Goal: Task Accomplishment & Management: Complete application form

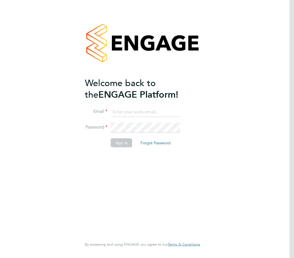
click at [149, 110] on input at bounding box center [146, 112] width 70 height 10
type input "[EMAIL_ADDRESS][DOMAIN_NAME]"
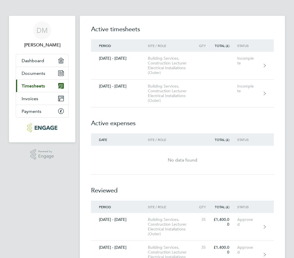
click at [179, 93] on div "Building Services, Construction Lecturer Electrical Installations (Outer)" at bounding box center [172, 93] width 48 height 19
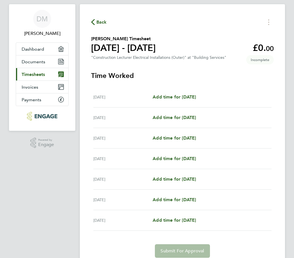
scroll to position [16, 0]
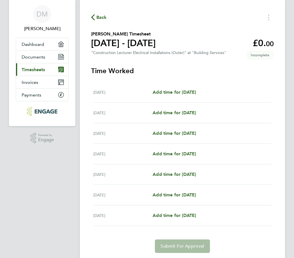
click at [195, 91] on span "Add time for Mon 22 Sep" at bounding box center [174, 91] width 43 height 5
select select "60"
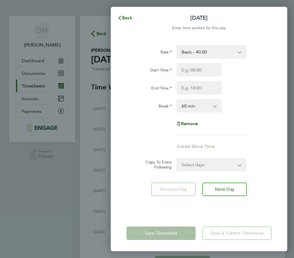
click at [240, 165] on select "Select days Day Weekday (Mon-Fri) Weekend (Sat-Sun) Tuesday Wednesday Thursday …" at bounding box center [208, 164] width 63 height 12
select select "WEEKDAY"
select select "2025-09-28"
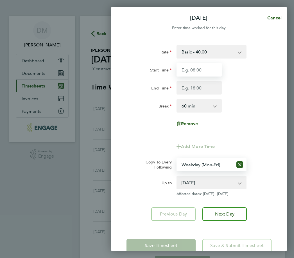
click at [211, 64] on input "Start Time" at bounding box center [199, 70] width 45 height 14
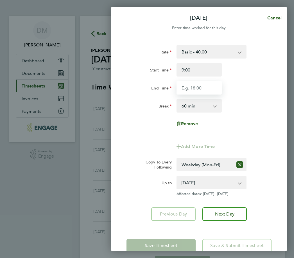
click at [200, 90] on input "End Time" at bounding box center [199, 88] width 45 height 14
type input "09:00"
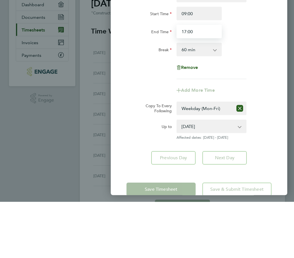
type input "17:00"
click at [214, 100] on select "0 min 15 min 30 min 45 min 60 min 75 min 90 min" at bounding box center [195, 106] width 37 height 12
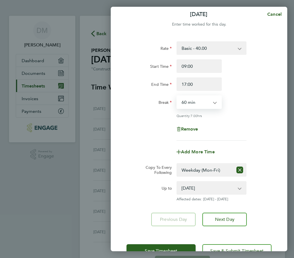
scroll to position [3, 0]
click at [173, 250] on span "Save Timesheet" at bounding box center [161, 251] width 33 height 6
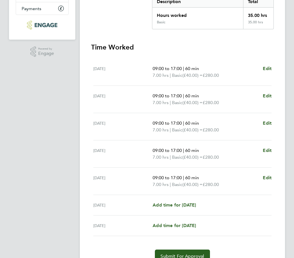
scroll to position [113, 0]
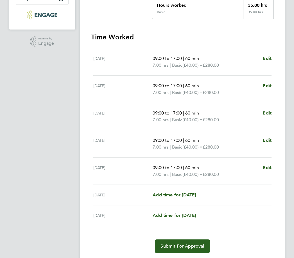
click at [187, 245] on span "Submit For Approval" at bounding box center [183, 246] width 44 height 6
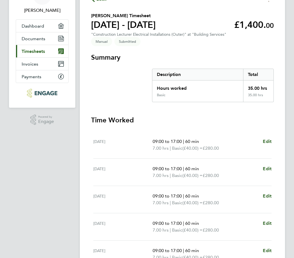
scroll to position [0, 0]
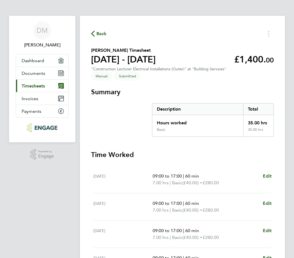
click at [95, 37] on button "Back" at bounding box center [99, 33] width 16 height 7
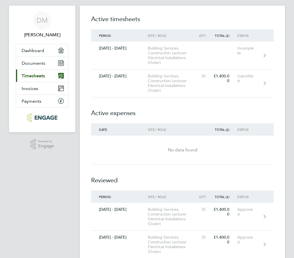
scroll to position [41, 0]
